Goal: Transaction & Acquisition: Book appointment/travel/reservation

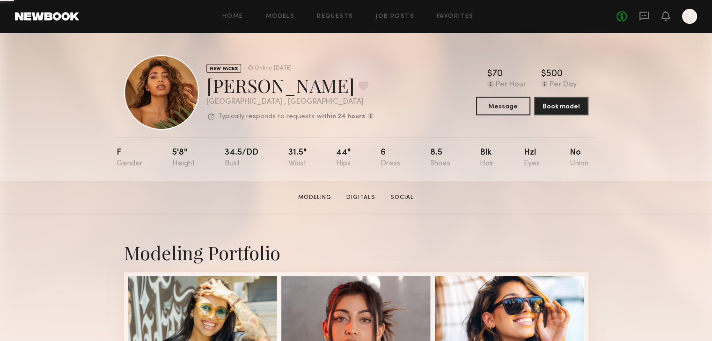
click at [48, 12] on link at bounding box center [47, 16] width 64 height 8
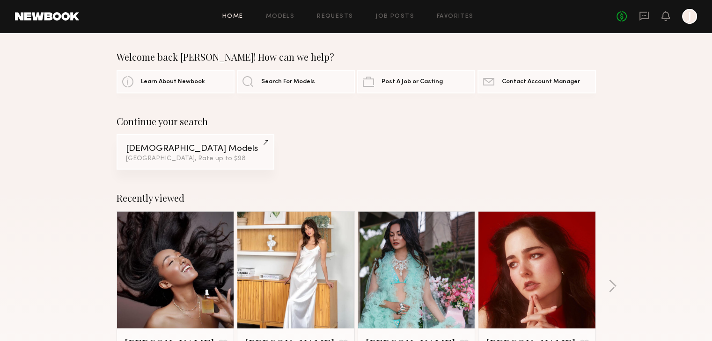
click at [203, 162] on div "Los Angeles, Rate up to $98" at bounding box center [195, 159] width 139 height 7
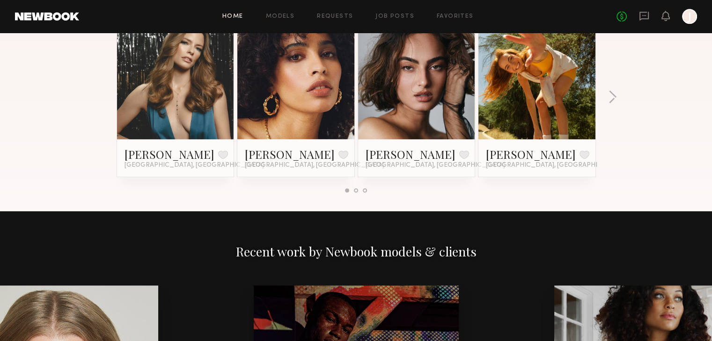
scroll to position [748, 0]
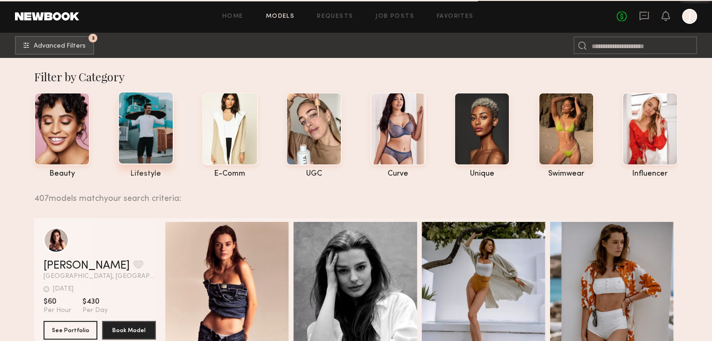
click at [155, 139] on div at bounding box center [146, 128] width 56 height 73
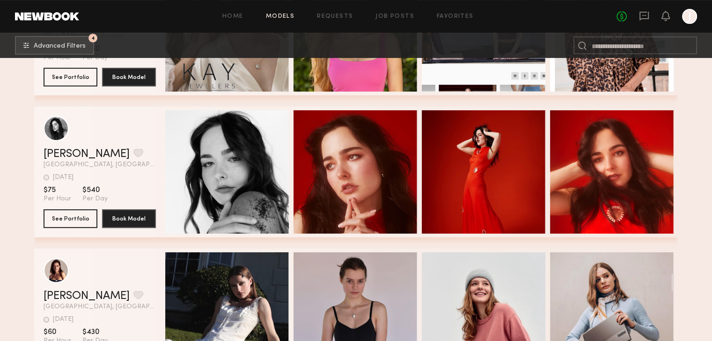
scroll to position [234, 0]
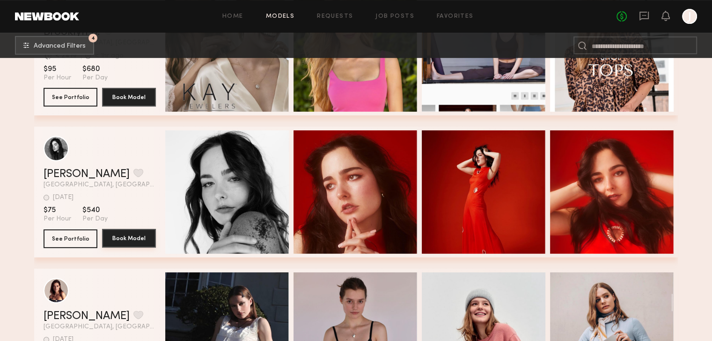
click at [109, 242] on button "Book Model" at bounding box center [129, 238] width 54 height 19
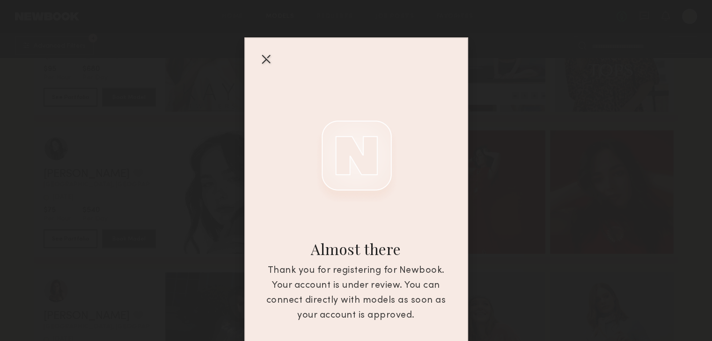
click at [159, 190] on div "Almost there Thank you for registering for Newbook. Your account is under revie…" at bounding box center [356, 170] width 712 height 341
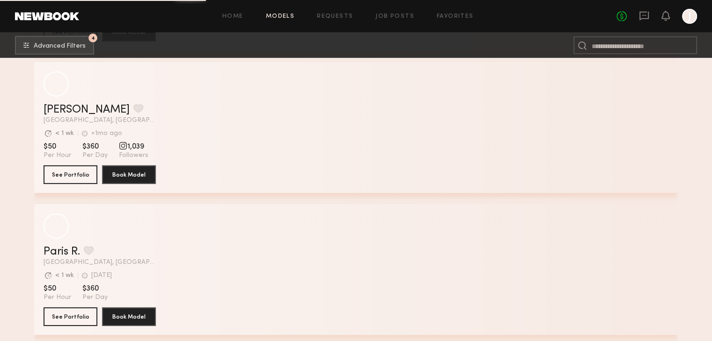
scroll to position [2994, 0]
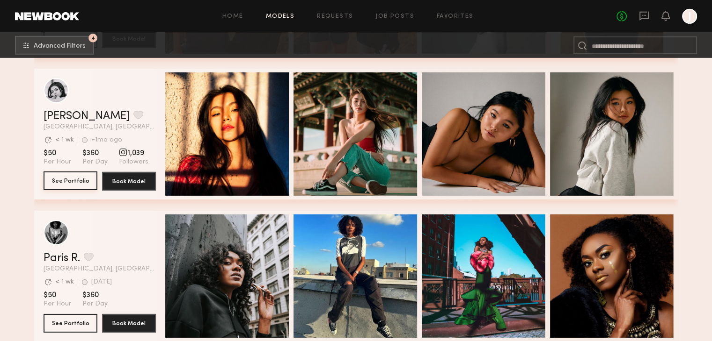
click at [90, 186] on button "See Portfolio" at bounding box center [71, 181] width 54 height 19
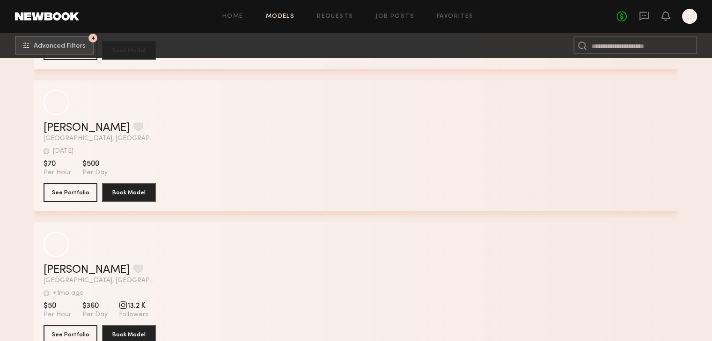
scroll to position [7104, 0]
